Goal: Navigation & Orientation: Find specific page/section

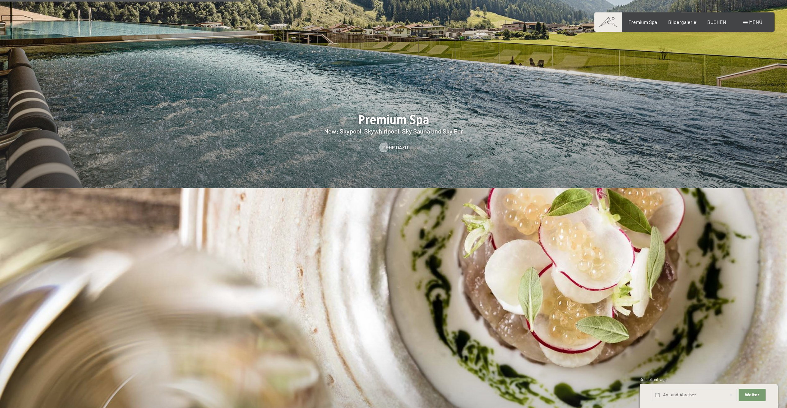
scroll to position [1365, 0]
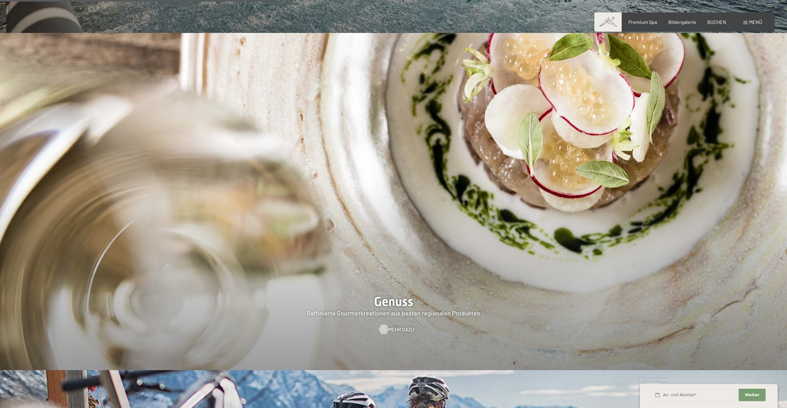
click at [390, 326] on span "Mehr dazu" at bounding box center [401, 329] width 26 height 7
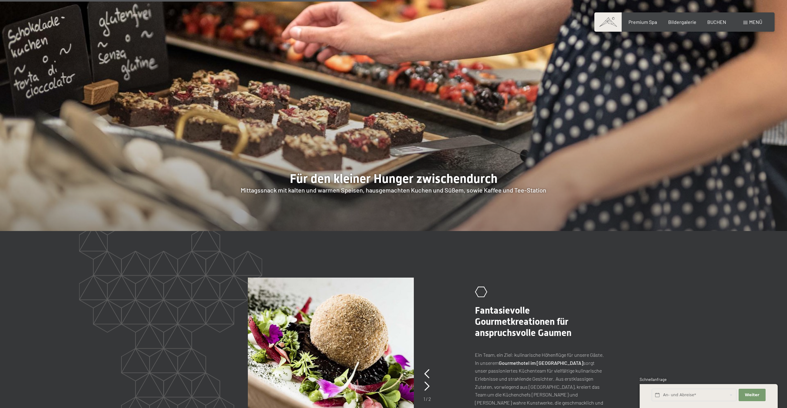
scroll to position [1179, 0]
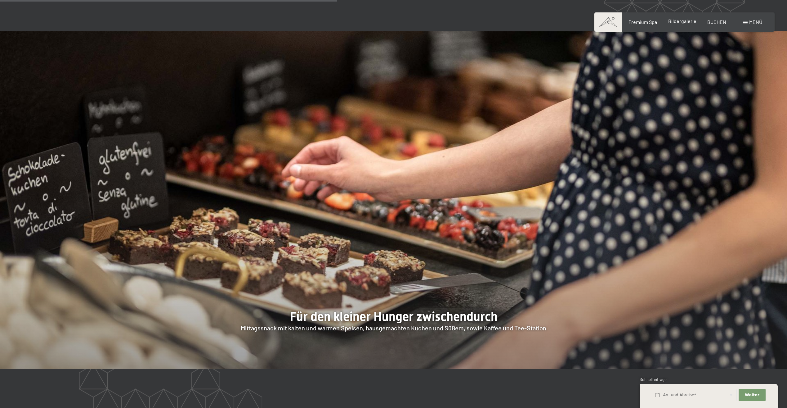
drag, startPoint x: 684, startPoint y: 21, endPoint x: 680, endPoint y: 23, distance: 4.4
click at [684, 21] on span "Bildergalerie" at bounding box center [682, 21] width 28 height 6
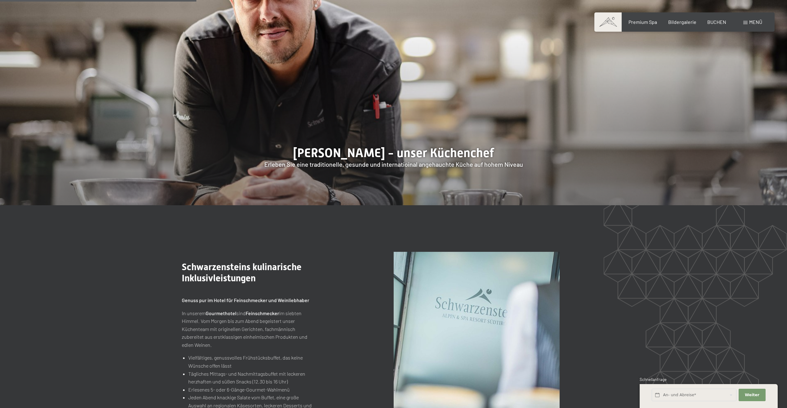
scroll to position [527, 0]
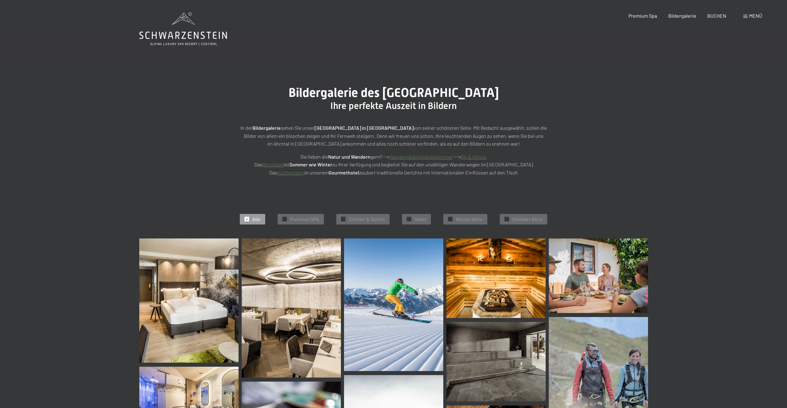
click at [345, 219] on span "Einwilligung Marketing*" at bounding box center [359, 222] width 51 height 6
click at [331, 219] on input "Einwilligung Marketing*" at bounding box center [328, 222] width 6 height 6
click at [359, 219] on span "Einwilligung Marketing*" at bounding box center [359, 222] width 51 height 6
click at [331, 219] on input "Einwilligung Marketing*" at bounding box center [328, 222] width 6 height 6
click at [341, 219] on span "Einwilligung Marketing*" at bounding box center [359, 222] width 51 height 6
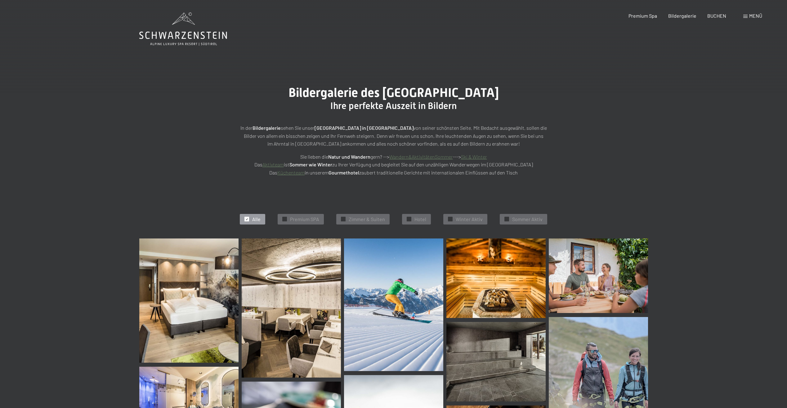
click at [331, 219] on input "Einwilligung Marketing*" at bounding box center [328, 222] width 6 height 6
checkbox input "false"
click at [247, 217] on span "✓" at bounding box center [247, 219] width 2 height 4
drag, startPoint x: 252, startPoint y: 219, endPoint x: 256, endPoint y: 220, distance: 3.9
click at [252, 219] on div "✓ Alle" at bounding box center [252, 219] width 25 height 11
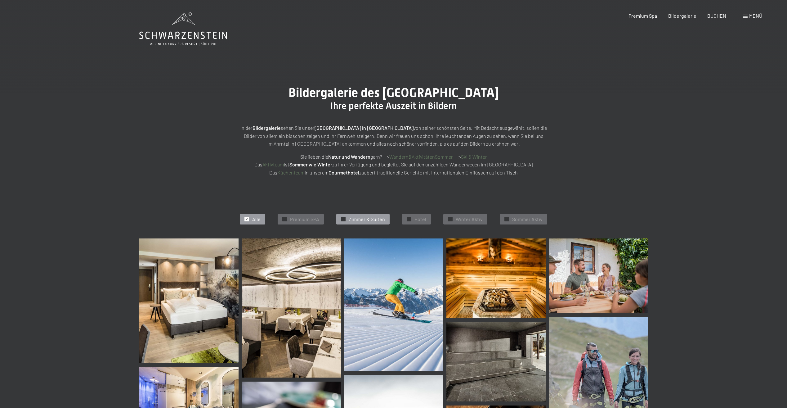
click at [343, 218] on span "✓" at bounding box center [343, 219] width 2 height 4
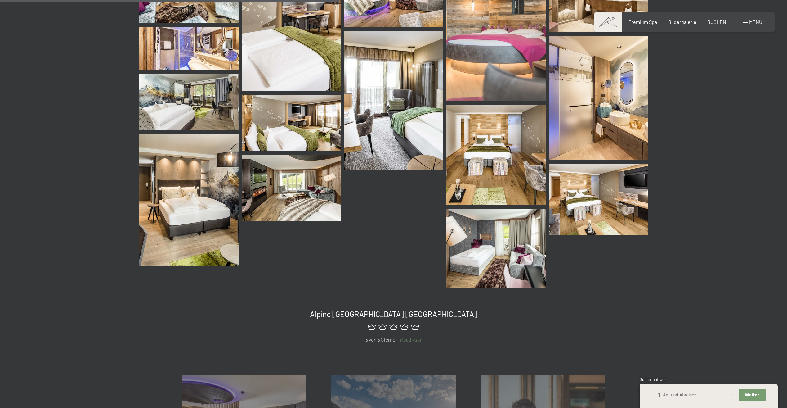
scroll to position [292, 0]
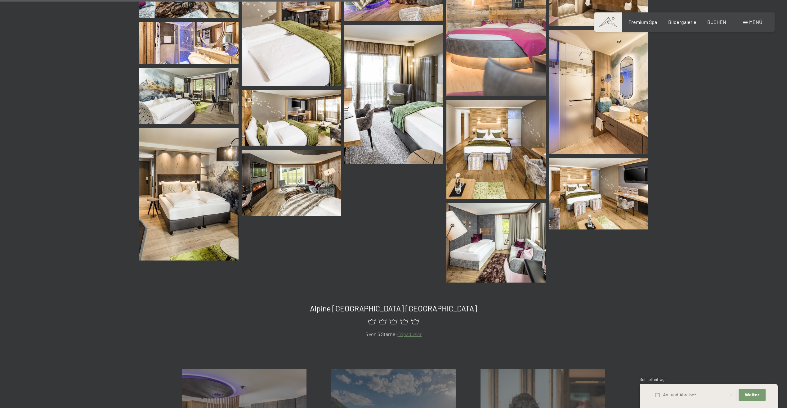
click at [294, 193] on img at bounding box center [291, 182] width 99 height 66
